Goal: Task Accomplishment & Management: Manage account settings

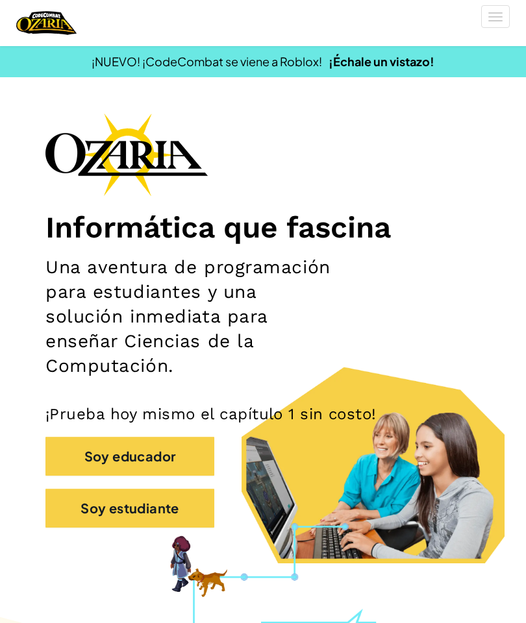
click at [42, 24] on img "Home" at bounding box center [46, 23] width 60 height 27
click at [489, 14] on button "[MEDICAL_DATA] la navigación" at bounding box center [495, 16] width 29 height 23
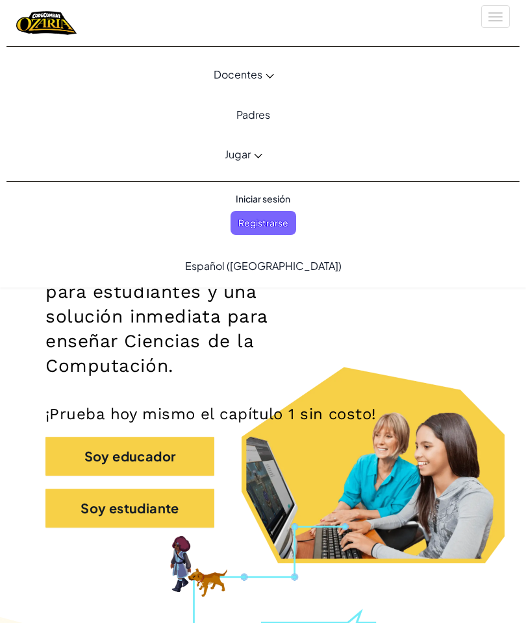
click at [277, 197] on span "Iniciar sesión" at bounding box center [263, 199] width 70 height 24
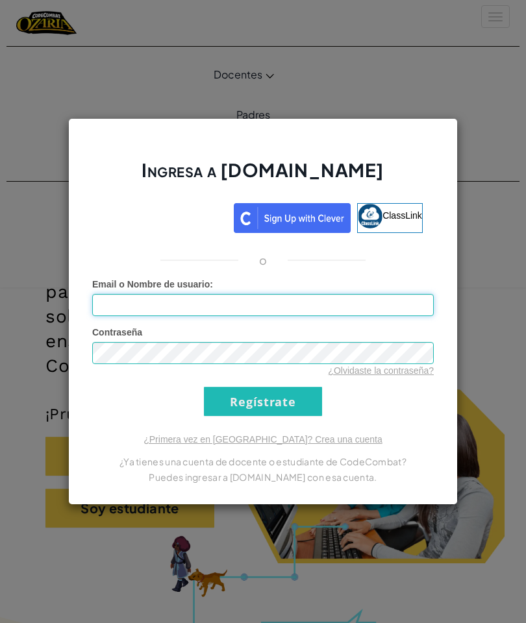
type input "[EMAIL_ADDRESS][DOMAIN_NAME]"
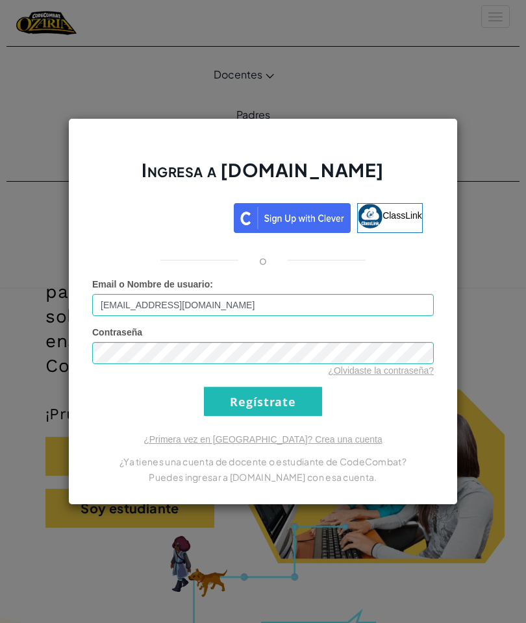
click at [263, 399] on input "Regístrate" at bounding box center [263, 401] width 118 height 29
